Goal: Task Accomplishment & Management: Use online tool/utility

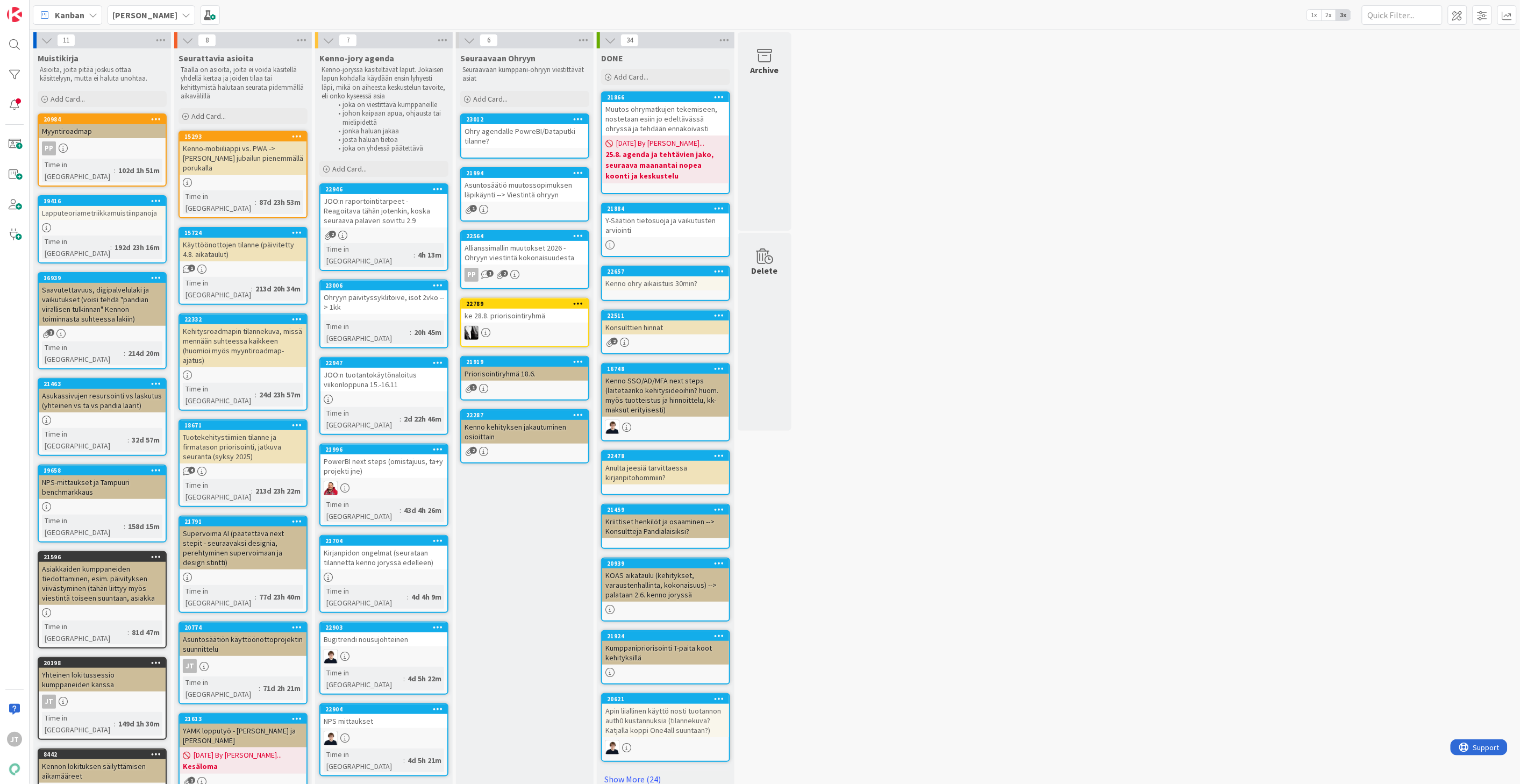
click at [517, 186] on div "Asuntosäätiö muutossopimuksen läpikäynti --> Viestintä ohryyn" at bounding box center [525, 190] width 127 height 24
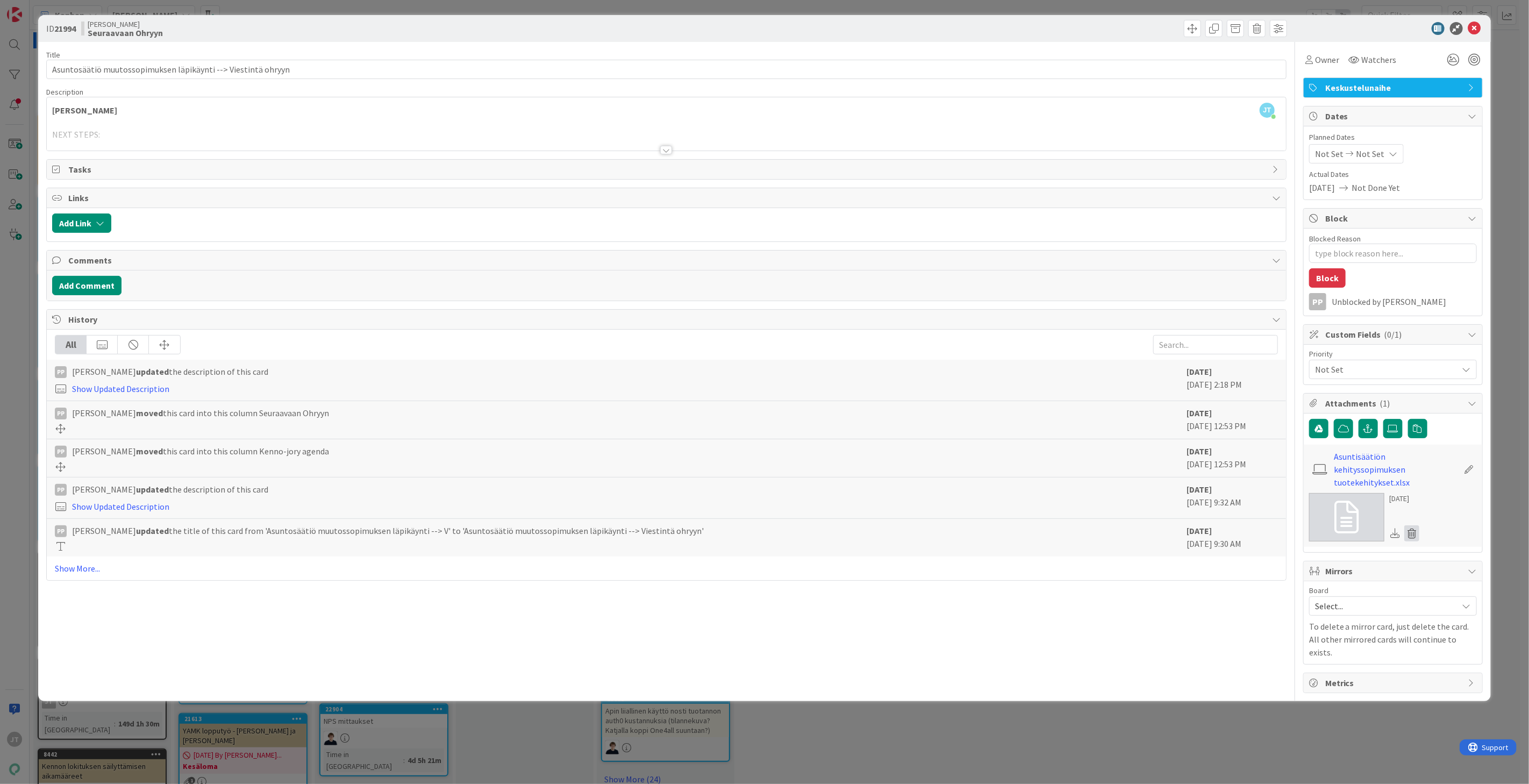
click at [1413, 525] on icon at bounding box center [1411, 533] width 15 height 16
click at [1310, 576] on button "Delete" at bounding box center [1312, 585] width 40 height 20
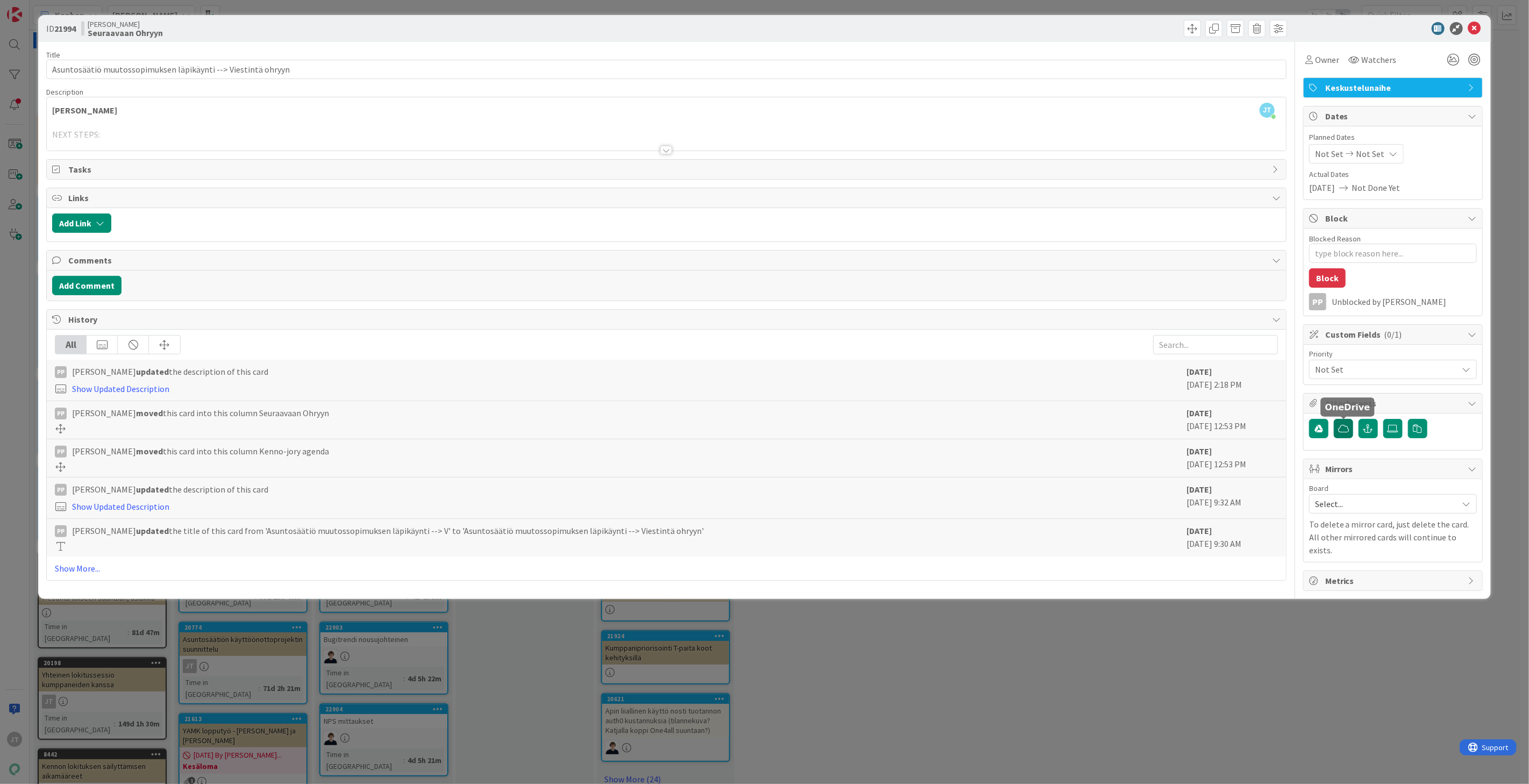
click at [1342, 430] on icon "button" at bounding box center [1343, 428] width 11 height 8
click at [1391, 431] on icon at bounding box center [1393, 428] width 11 height 8
click at [1384, 419] on input "file" at bounding box center [1384, 419] width 0 height 0
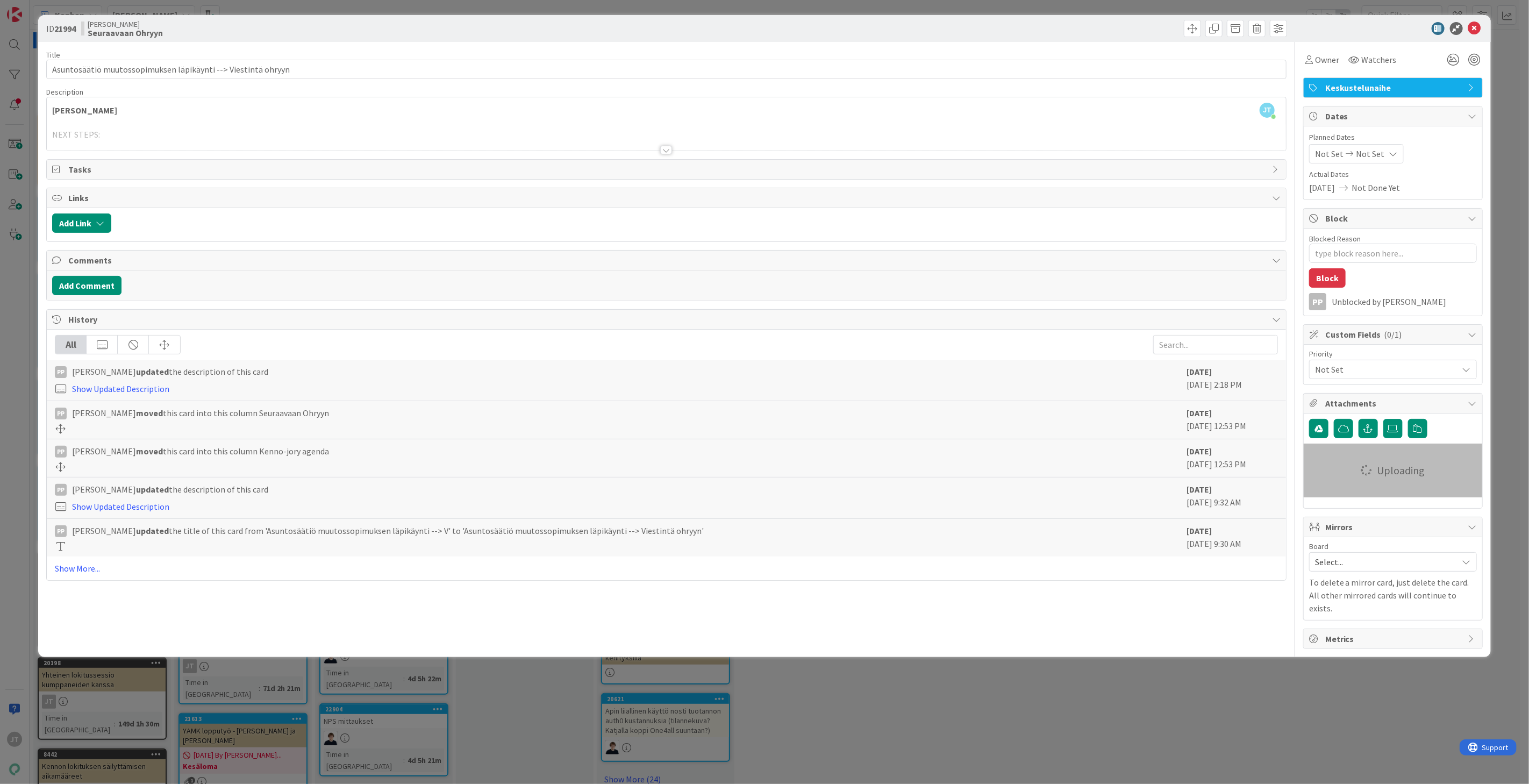
click at [206, 133] on div at bounding box center [667, 137] width 1239 height 27
type textarea "x"
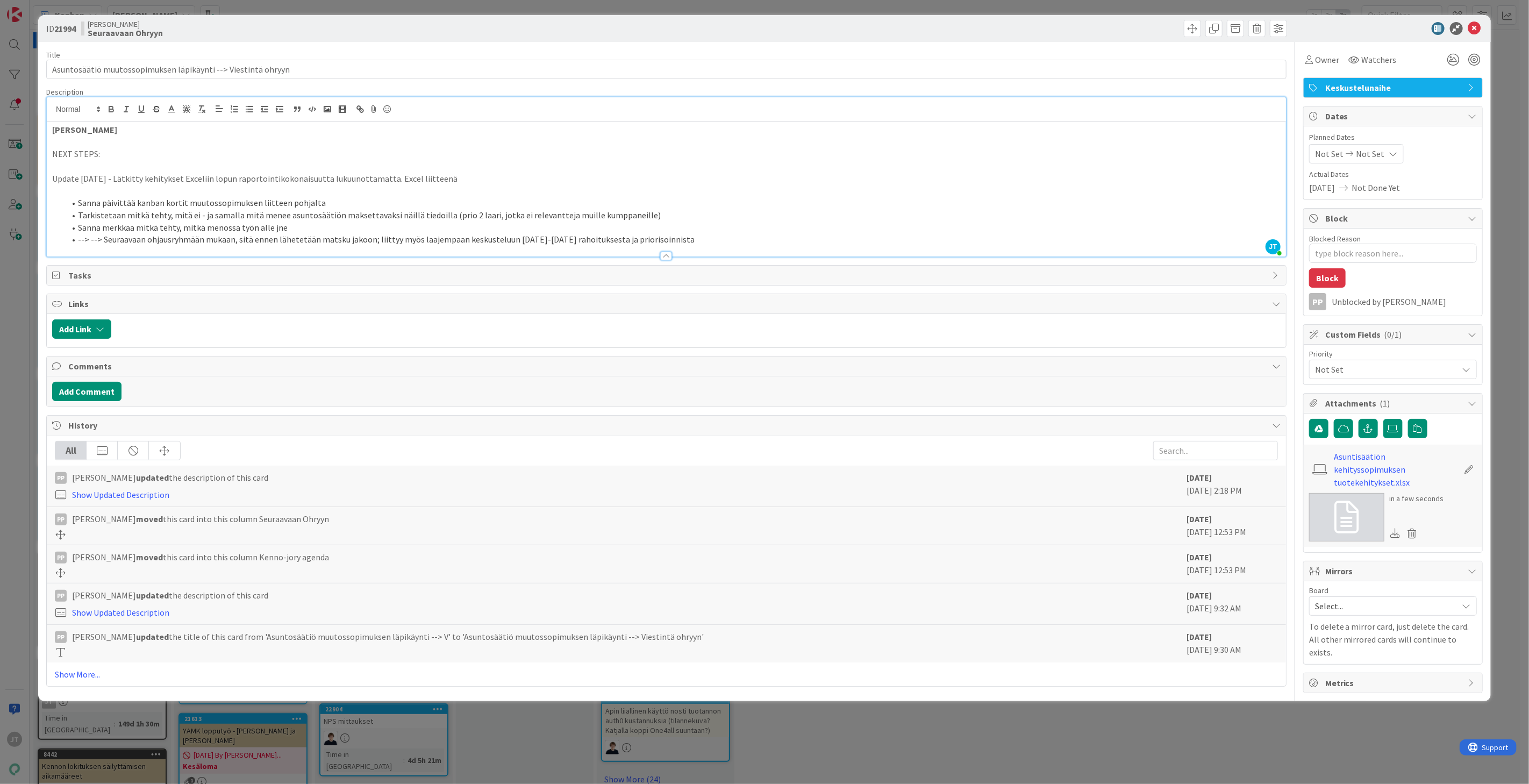
click at [137, 126] on p "JOONAS" at bounding box center [667, 129] width 1229 height 12
drag, startPoint x: 102, startPoint y: 125, endPoint x: 55, endPoint y: 120, distance: 47.3
click at [55, 120] on div "JT Joonas Taina just joined JOONAS NEXT STEPS: Update 30.7.2025 - Lätkitty kehi…" at bounding box center [667, 177] width 1239 height 159
drag, startPoint x: 109, startPoint y: 128, endPoint x: 157, endPoint y: 128, distance: 48.0
click at [154, 128] on p "Excel päivitettynä" at bounding box center [667, 129] width 1229 height 12
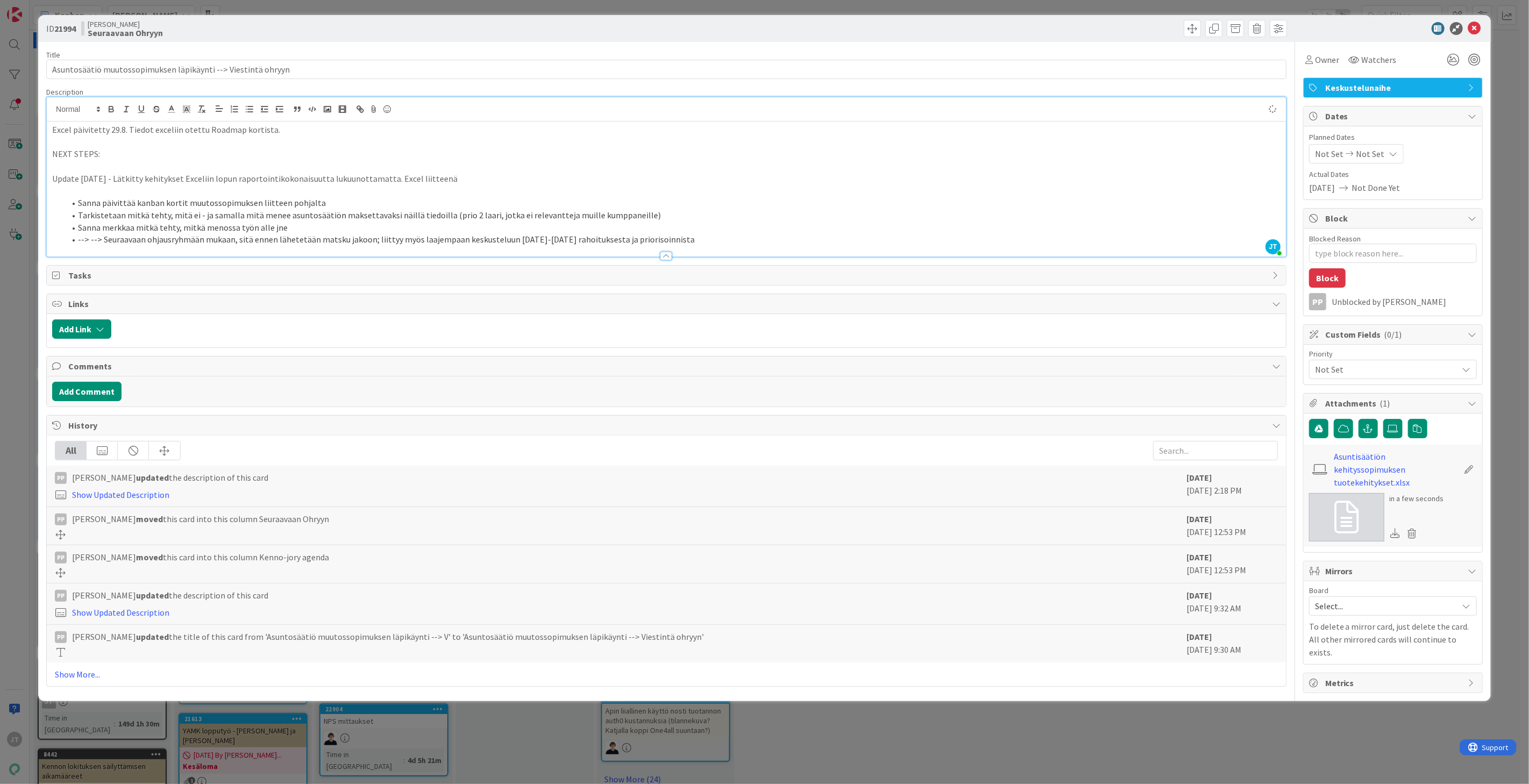
type textarea "x"
click at [460, 128] on p "Excel päivitetty 29.8. Tiedot exceliin otettu Roadmap kortista." at bounding box center [667, 129] width 1229 height 12
click at [1471, 23] on icon at bounding box center [1475, 28] width 13 height 13
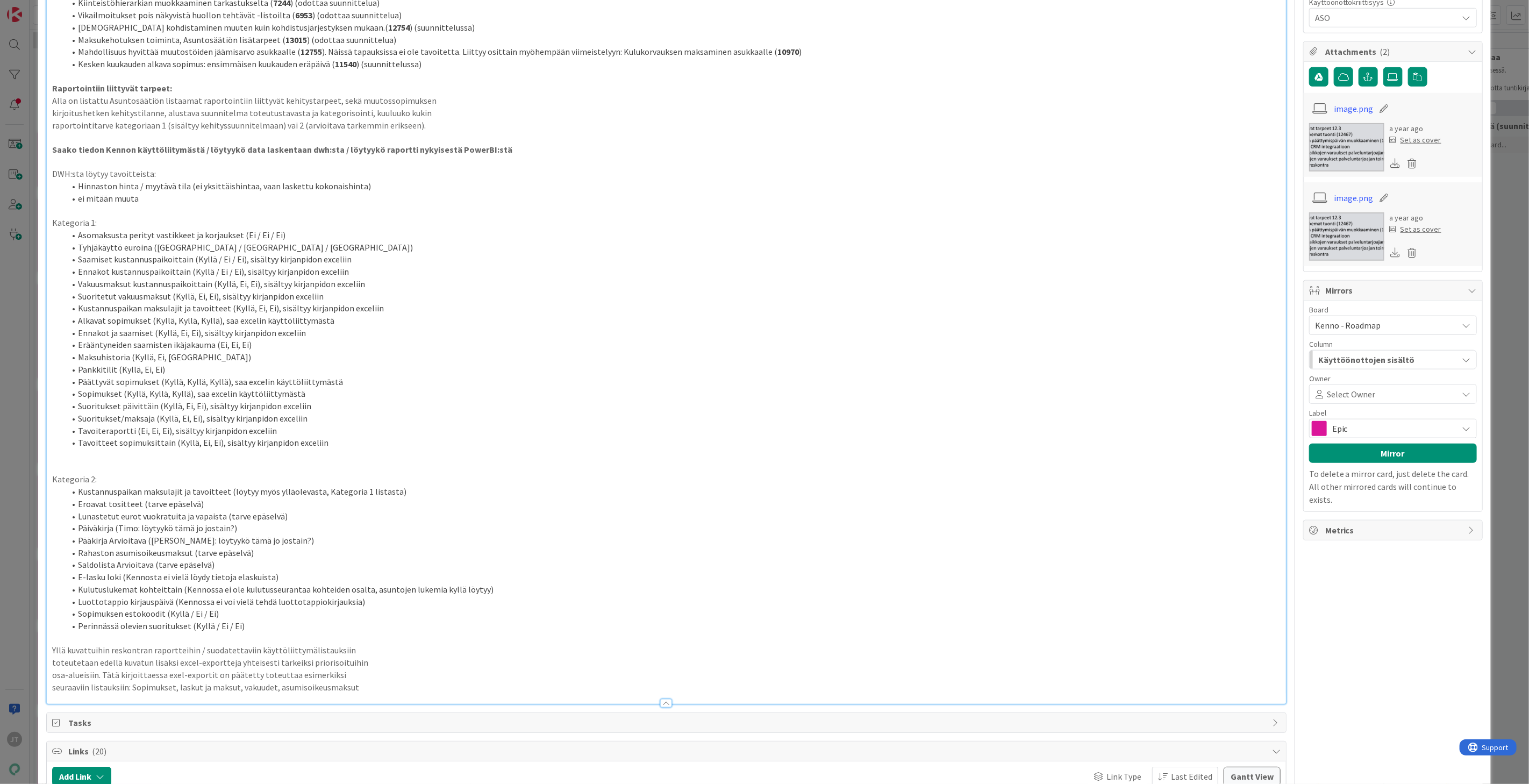
scroll to position [680, 0]
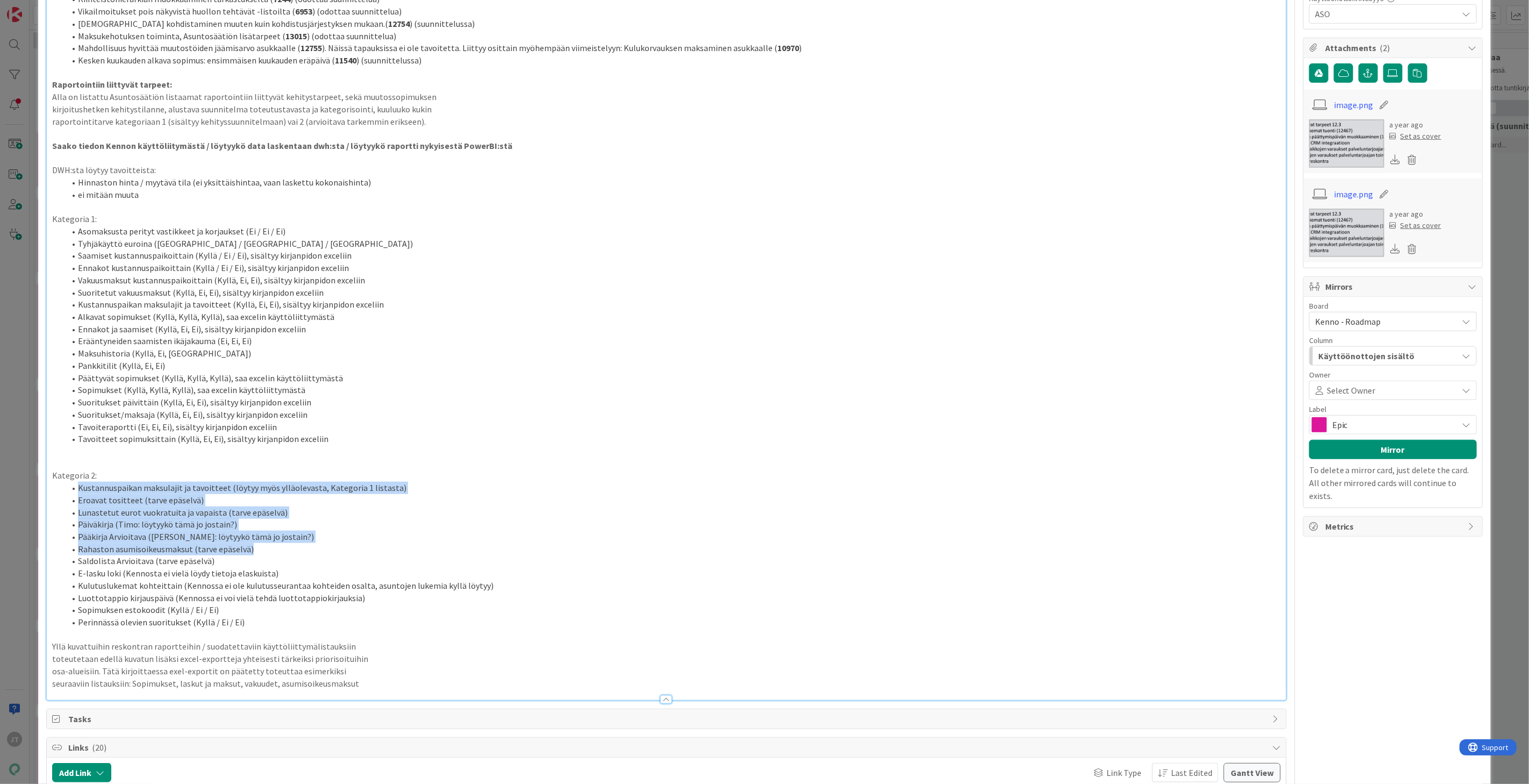
drag, startPoint x: 77, startPoint y: 475, endPoint x: 311, endPoint y: 531, distance: 240.6
click at [311, 531] on ol "Kustannuspaikan maksulajit ja tavoitteet (löytyy myös ylläolevasta, Kategoria 1…" at bounding box center [667, 555] width 1229 height 147
click at [159, 531] on li "Pääkirja Arvioitava ([PERSON_NAME]: löytyykö tämä jo jostain?)" at bounding box center [673, 537] width 1216 height 12
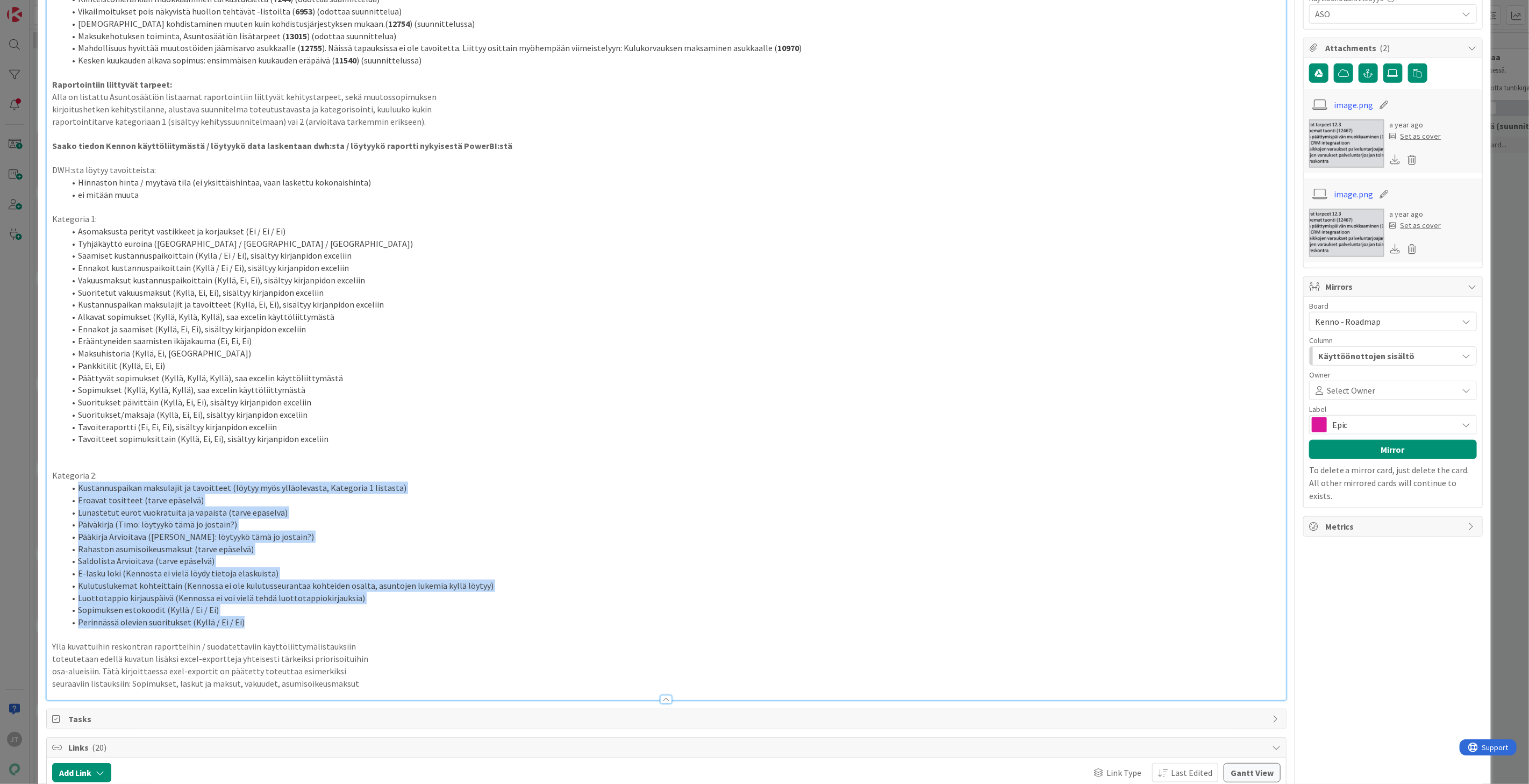
drag, startPoint x: 78, startPoint y: 474, endPoint x: 493, endPoint y: 608, distance: 436.1
click at [493, 608] on ol "Kustannuspaikan maksulajit ja tavoitteet (löytyy myös ylläolevasta, Kategoria 1…" at bounding box center [667, 555] width 1229 height 147
copy ol "Kustannuspaikan maksulajit ja tavoitteet (löytyy myös ylläolevasta, Kategoria 1…"
click at [128, 555] on li "Saldolista Arvioitava (tarve epäselvä)" at bounding box center [673, 561] width 1216 height 12
drag, startPoint x: 77, startPoint y: 475, endPoint x: 314, endPoint y: 610, distance: 272.8
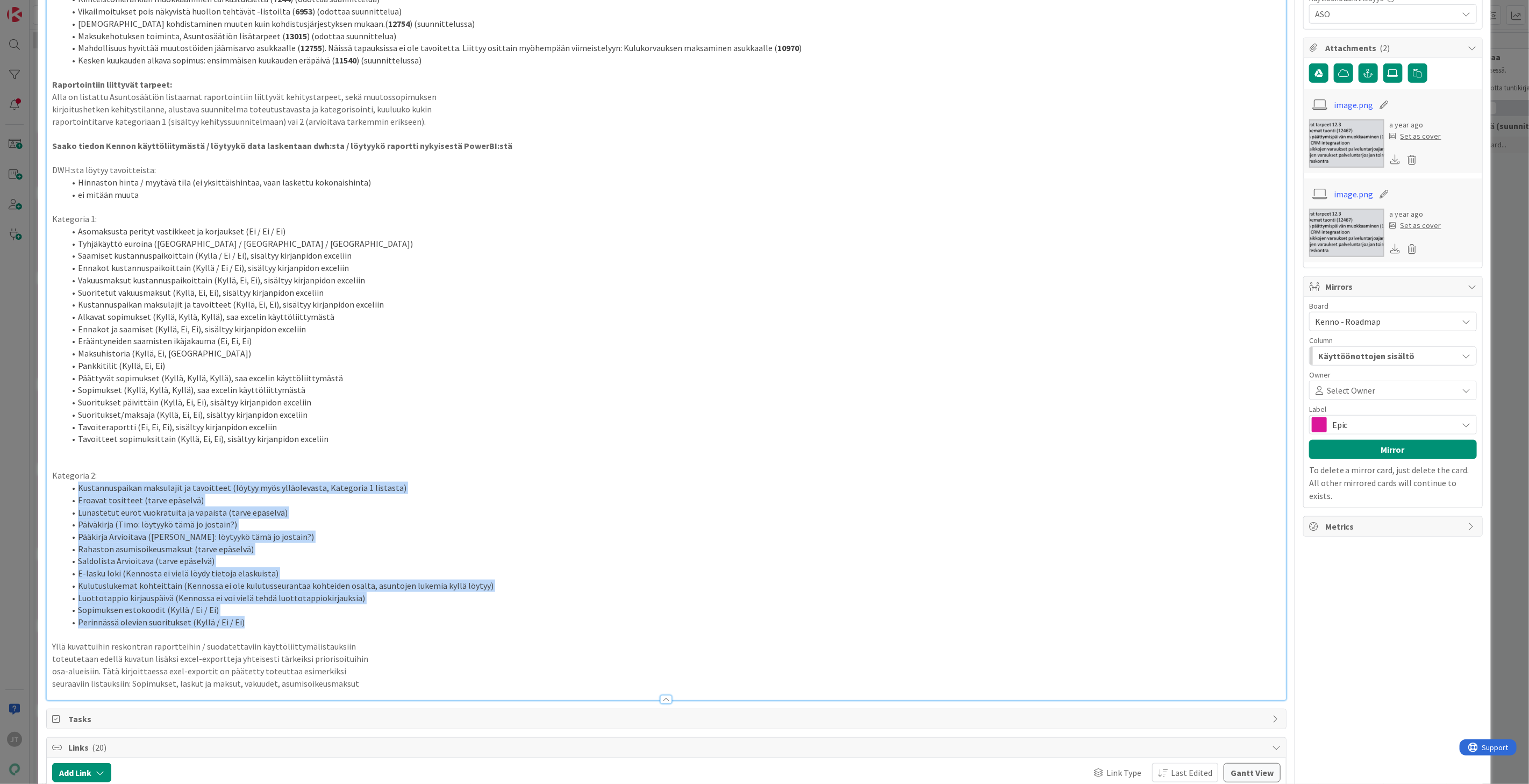
click at [314, 610] on ol "Kustannuspaikan maksulajit ja tavoitteet (löytyy myös ylläolevasta, Kategoria 1…" at bounding box center [667, 555] width 1229 height 147
copy ol "Kustannuspaikan maksulajit ja tavoitteet (löytyy myös ylläolevasta, Kategoria 1…"
click at [291, 543] on li "Rahaston asumisoikeusmaksut (tarve epäselvä)" at bounding box center [673, 549] width 1216 height 12
